Goal: Transaction & Acquisition: Purchase product/service

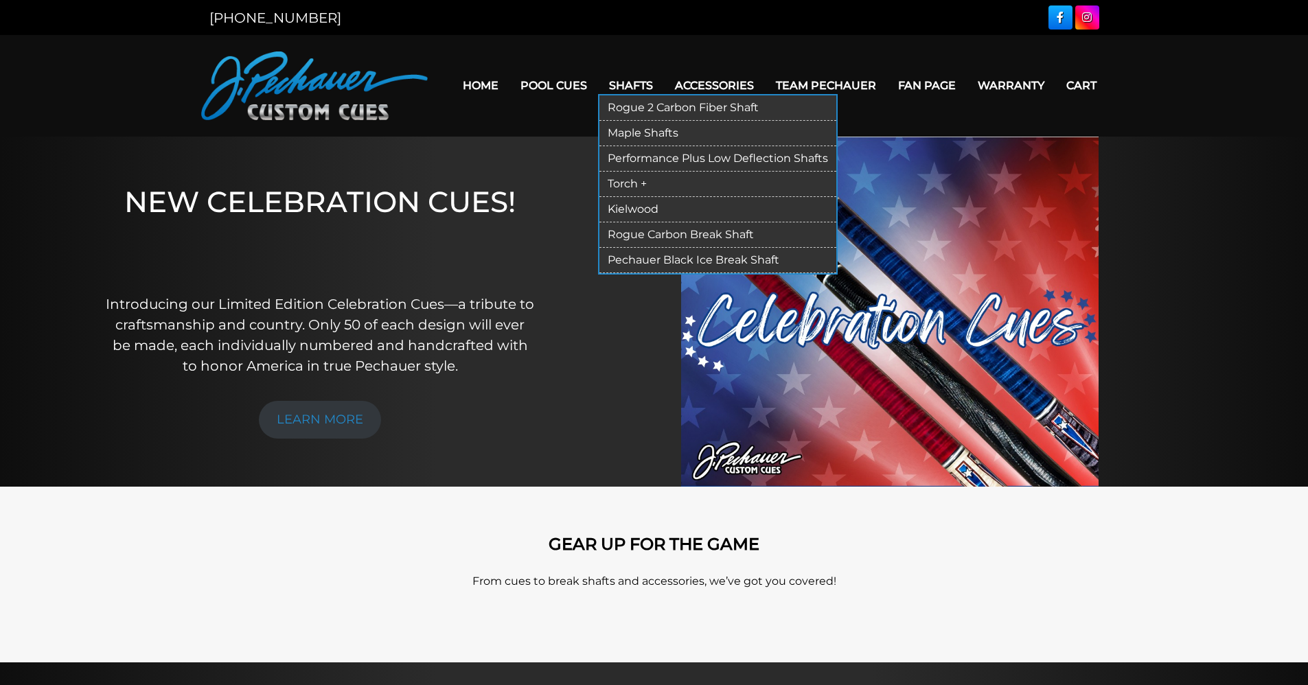
click at [641, 184] on link "Torch +" at bounding box center [717, 184] width 237 height 25
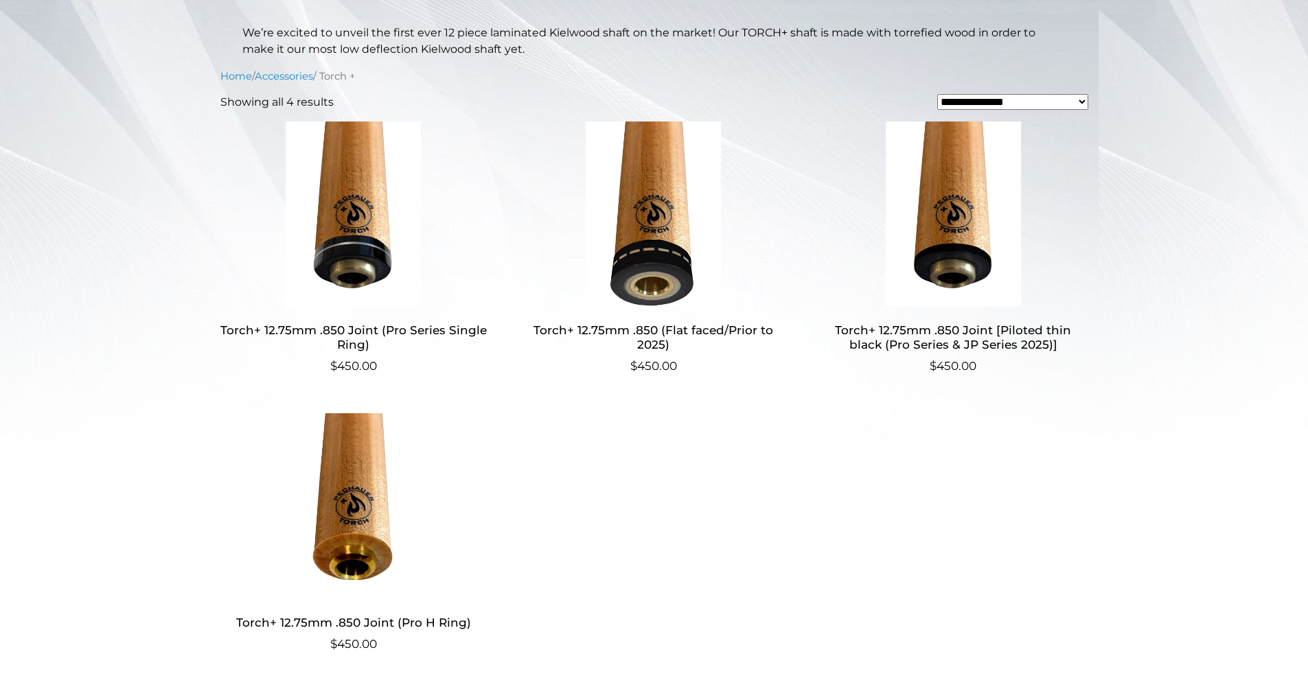
scroll to position [366, 0]
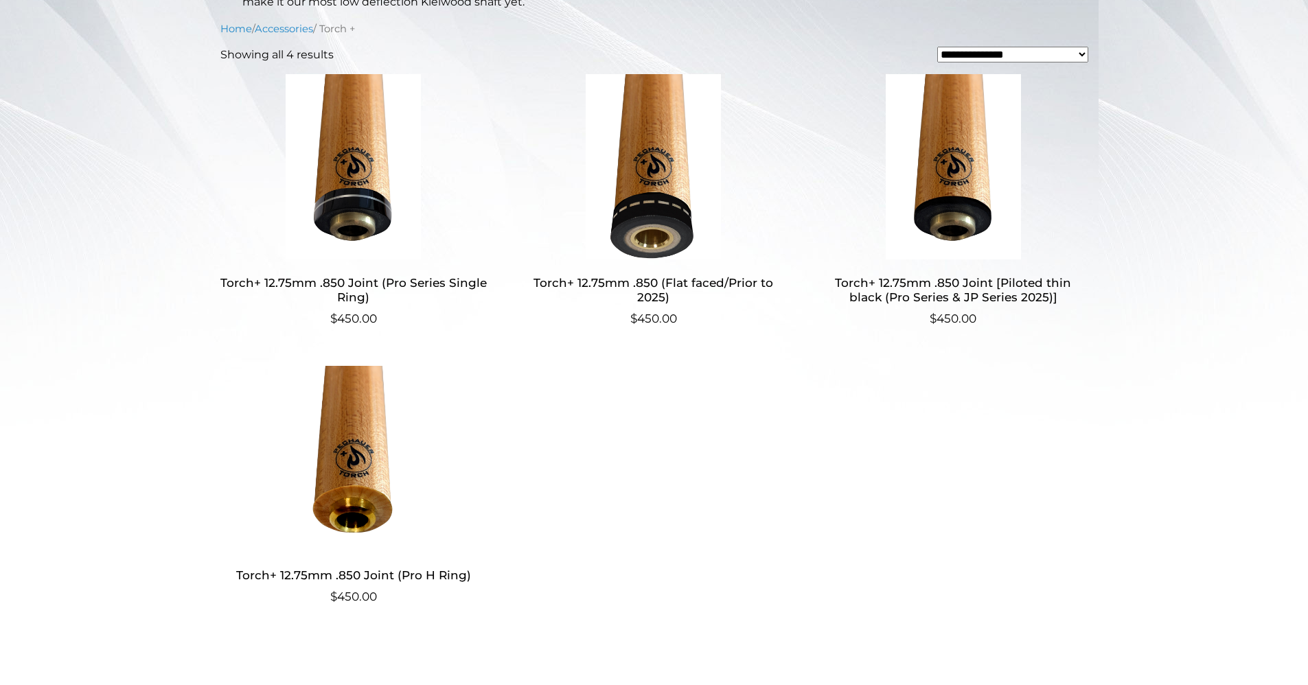
click at [380, 146] on img at bounding box center [353, 166] width 267 height 185
